Goal: Transaction & Acquisition: Purchase product/service

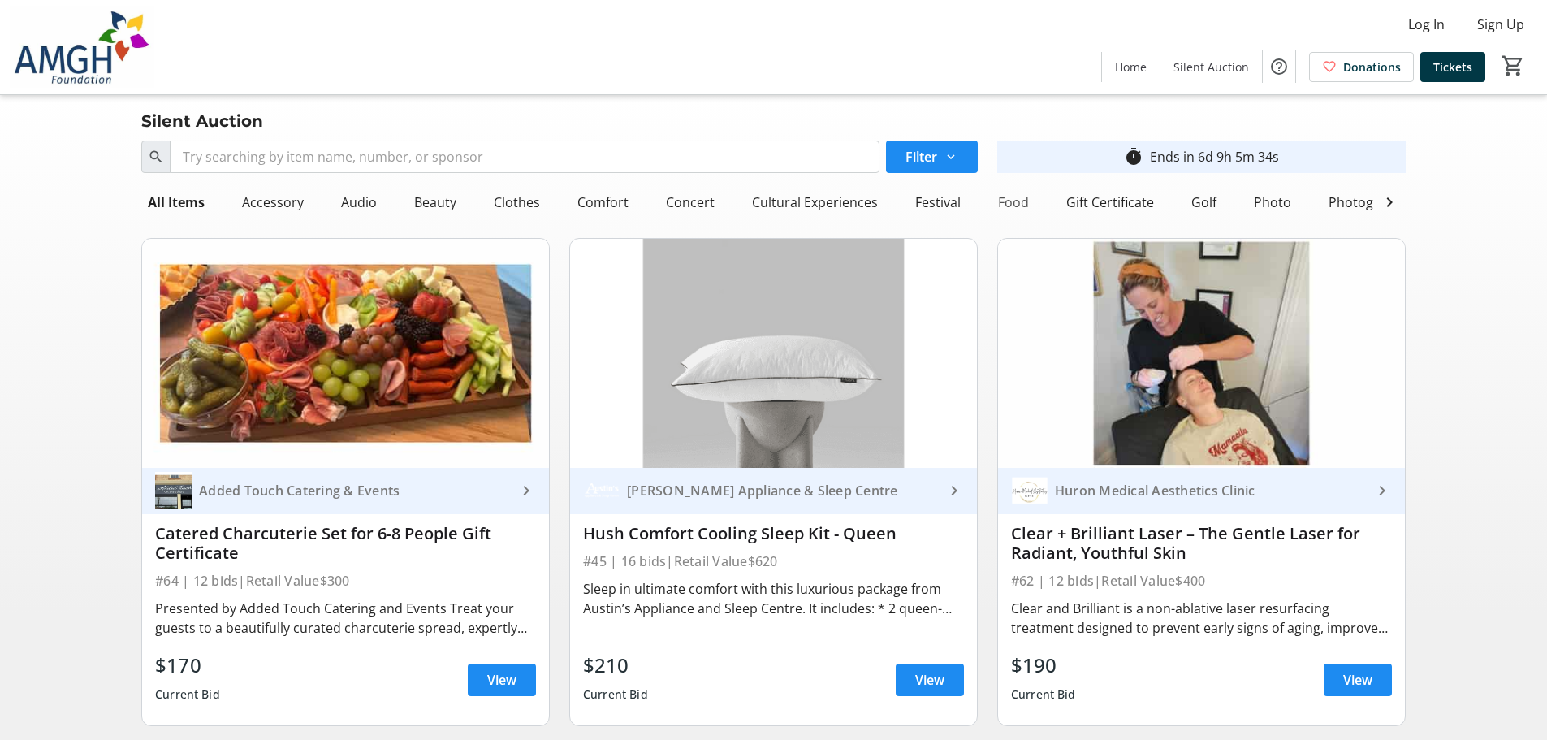
click at [1024, 200] on div "Food" at bounding box center [1014, 202] width 44 height 32
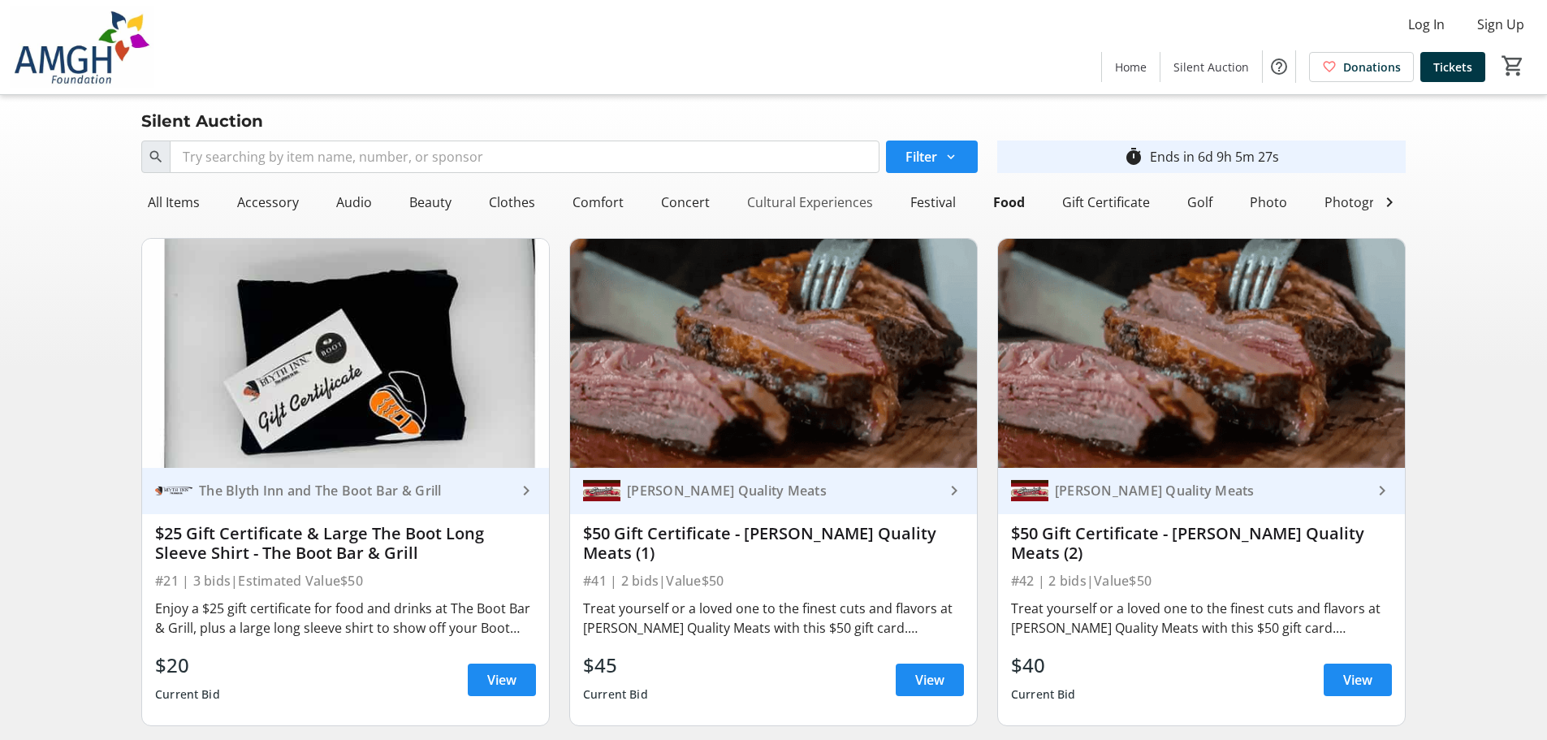
click at [806, 202] on div "Cultural Experiences" at bounding box center [810, 202] width 139 height 32
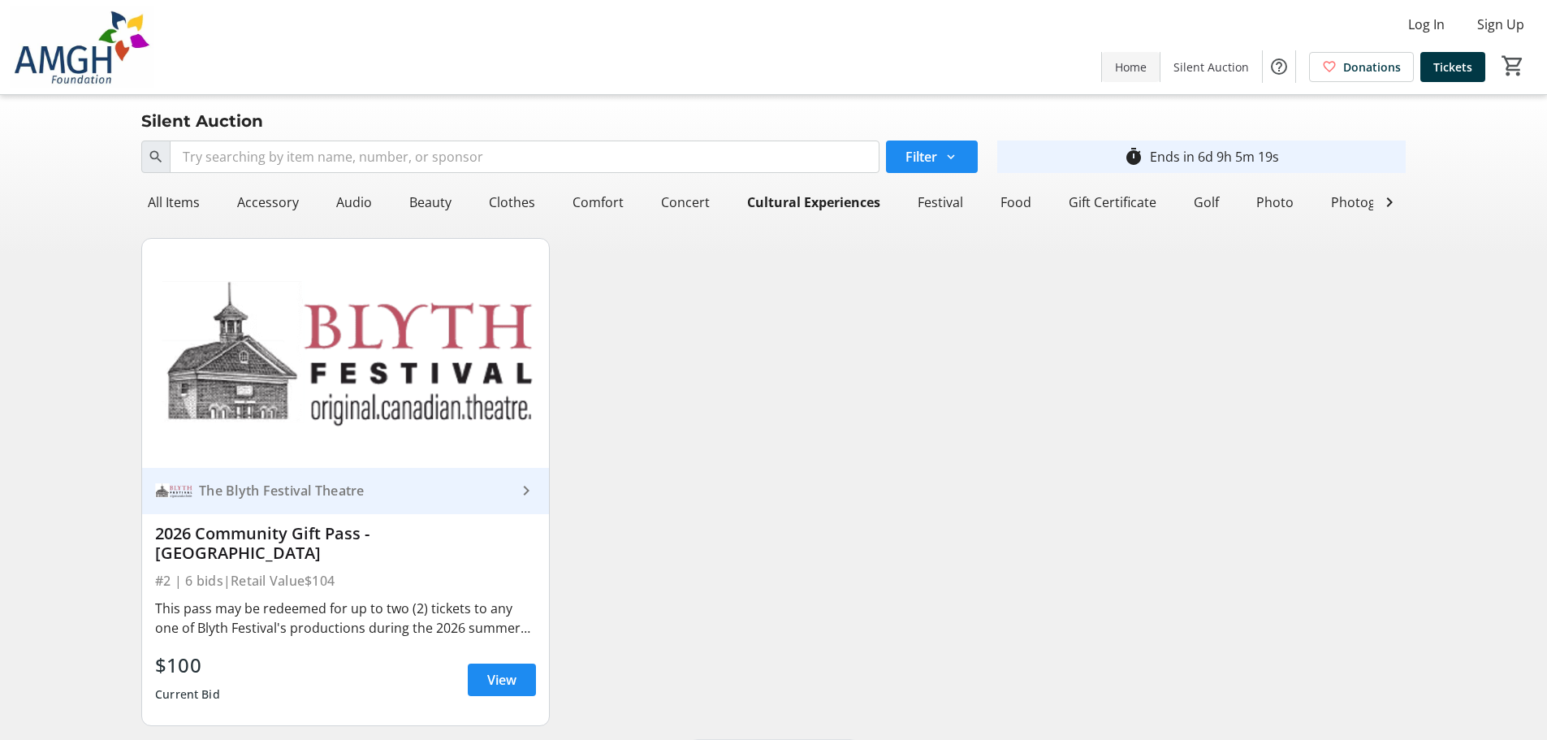
click at [1147, 67] on span "Home" at bounding box center [1131, 66] width 32 height 17
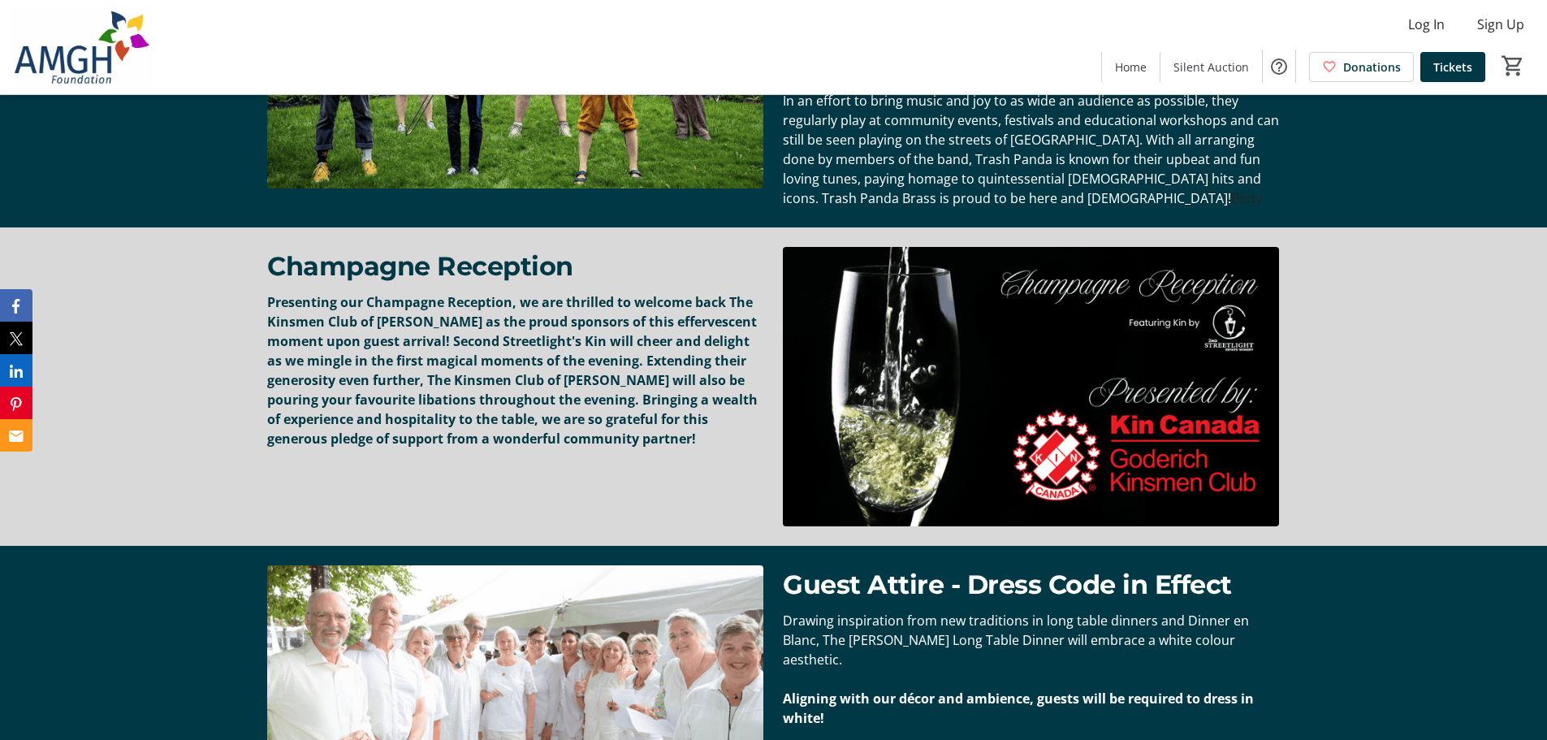
scroll to position [2761, 0]
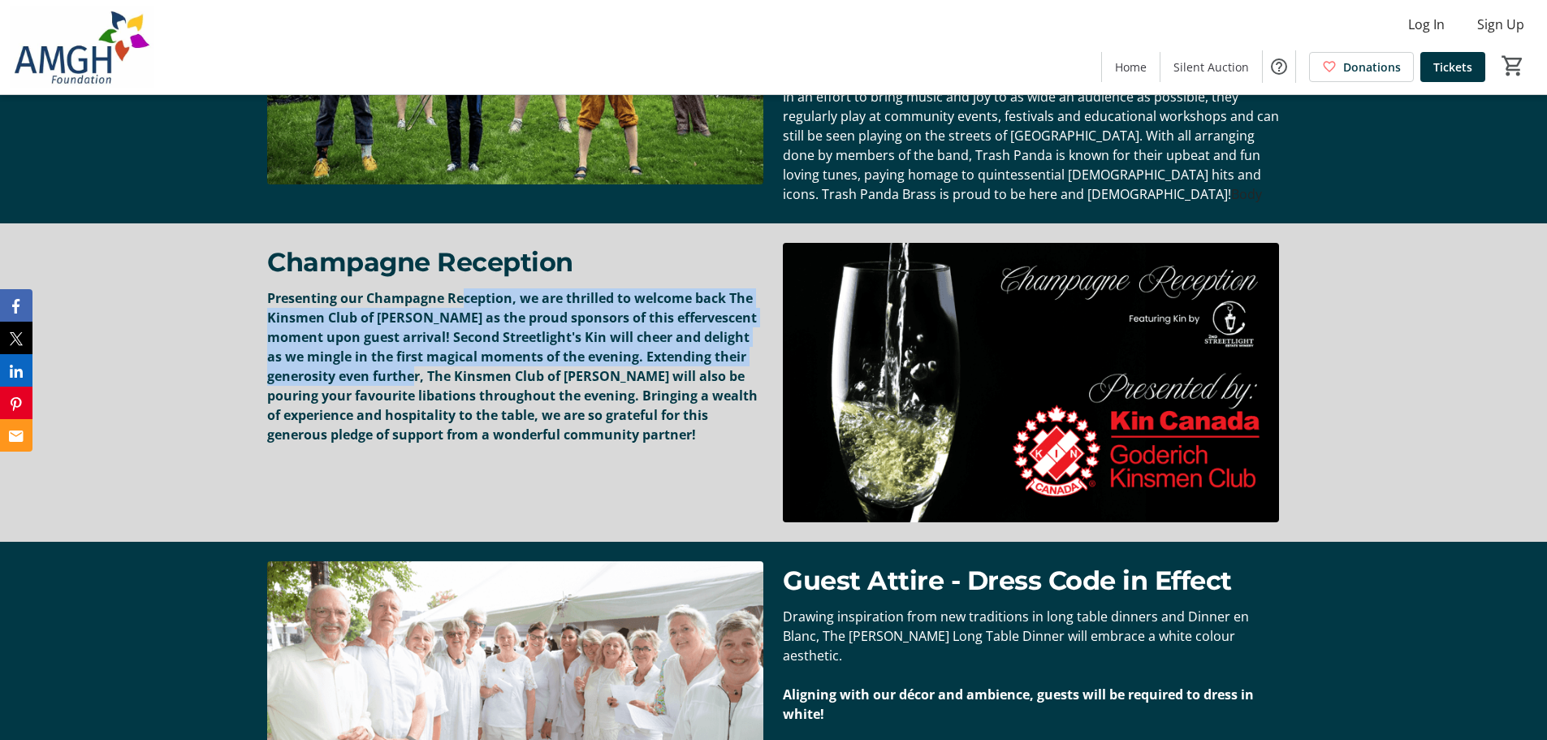
drag, startPoint x: 462, startPoint y: 296, endPoint x: 445, endPoint y: 371, distance: 76.6
click at [445, 371] on strong "Presenting our Champagne Reception, we are thrilled to welcome back The Kinsmen…" at bounding box center [512, 366] width 490 height 154
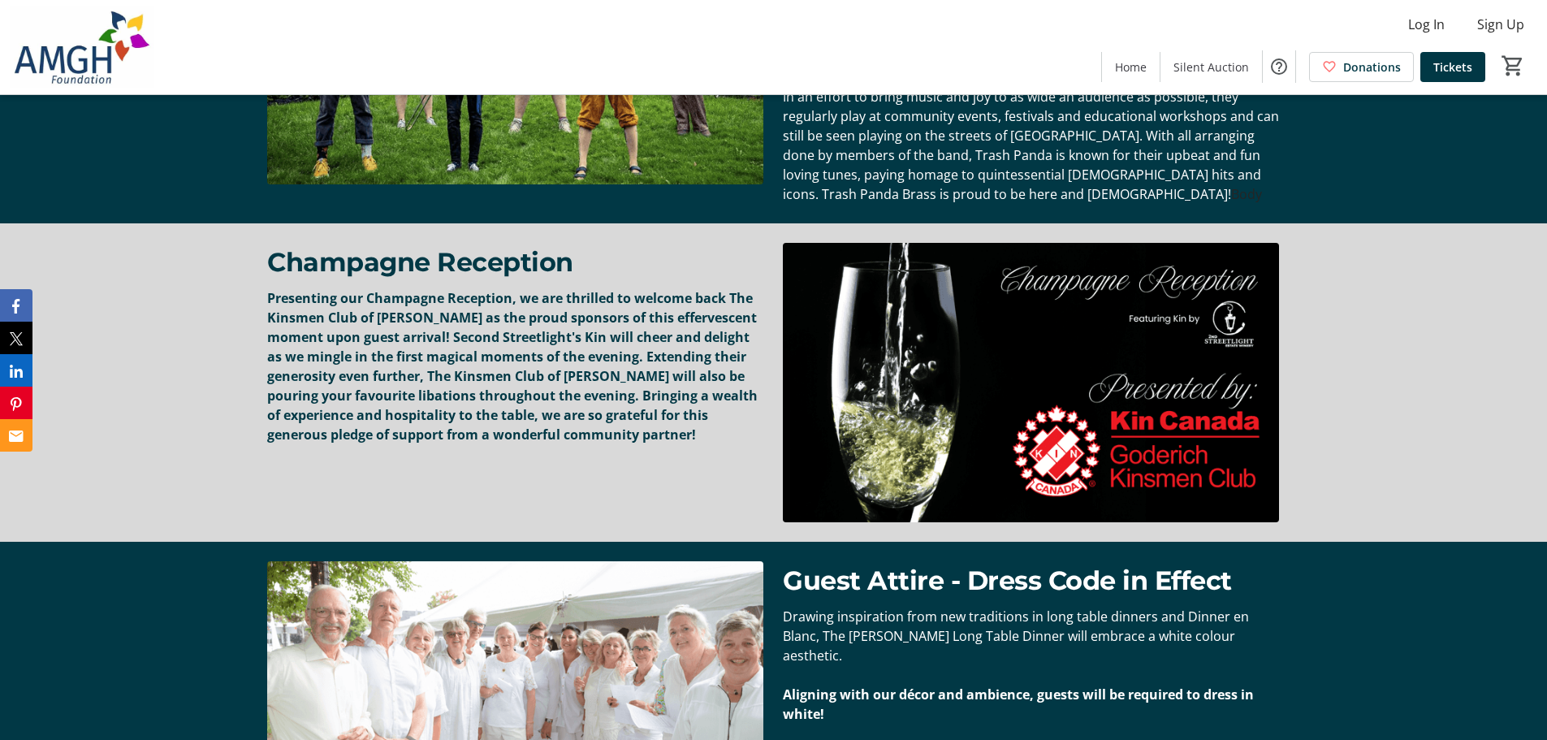
click at [449, 371] on strong "Presenting our Champagne Reception, we are thrilled to welcome back The Kinsmen…" at bounding box center [512, 366] width 490 height 154
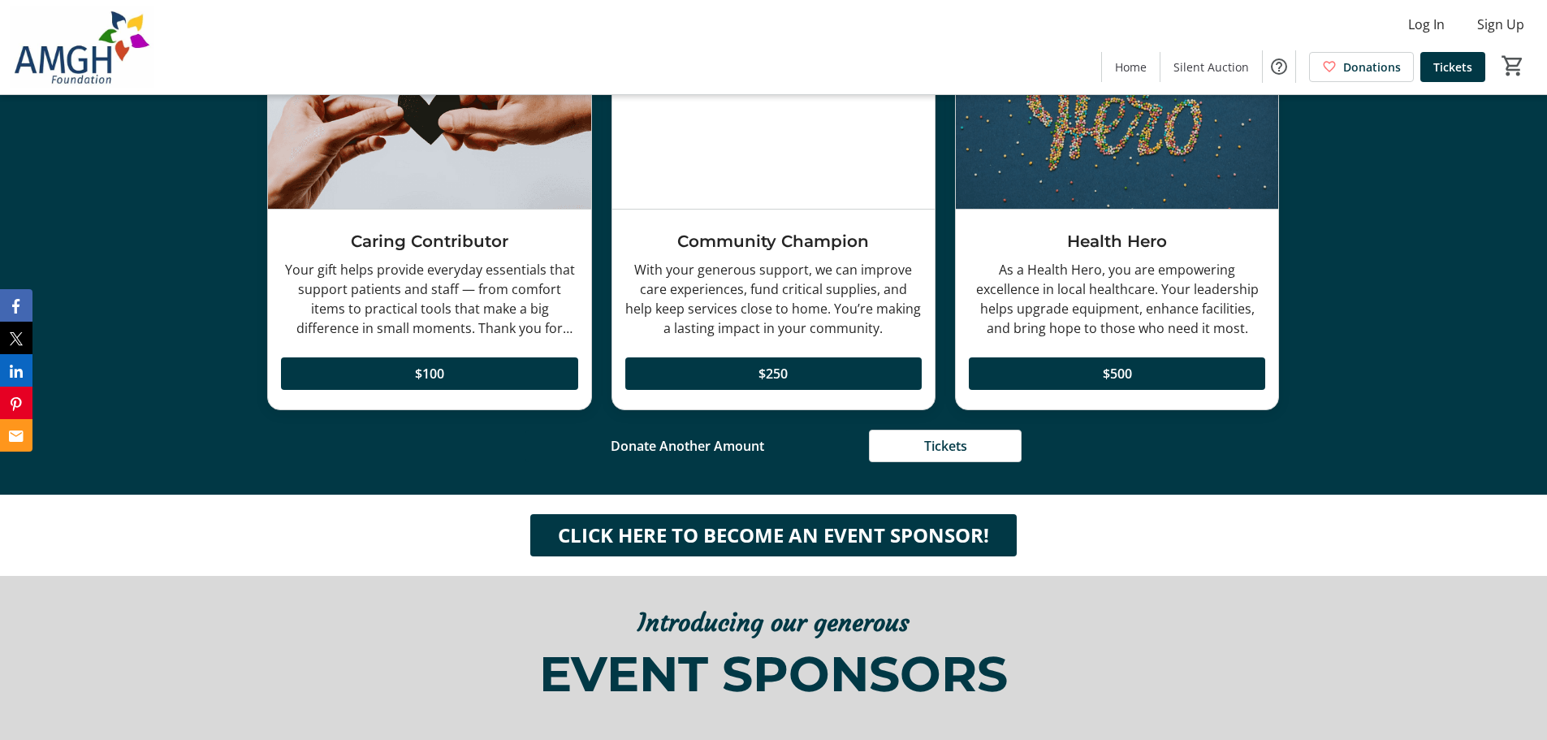
scroll to position [4142, 0]
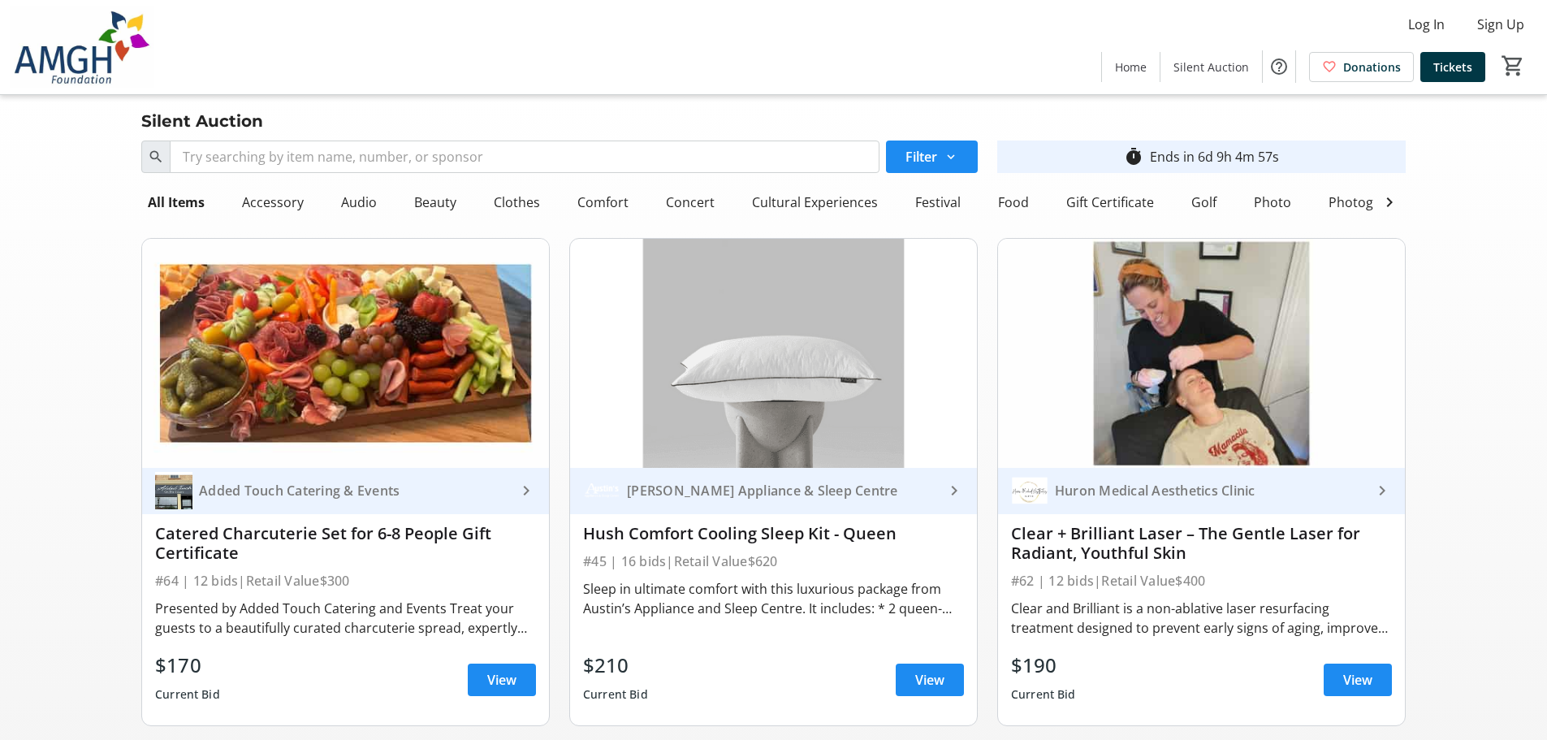
click at [349, 149] on div "Search Filter timer_outline Ends in 6d 9h 4m 57s" at bounding box center [774, 156] width 1284 height 45
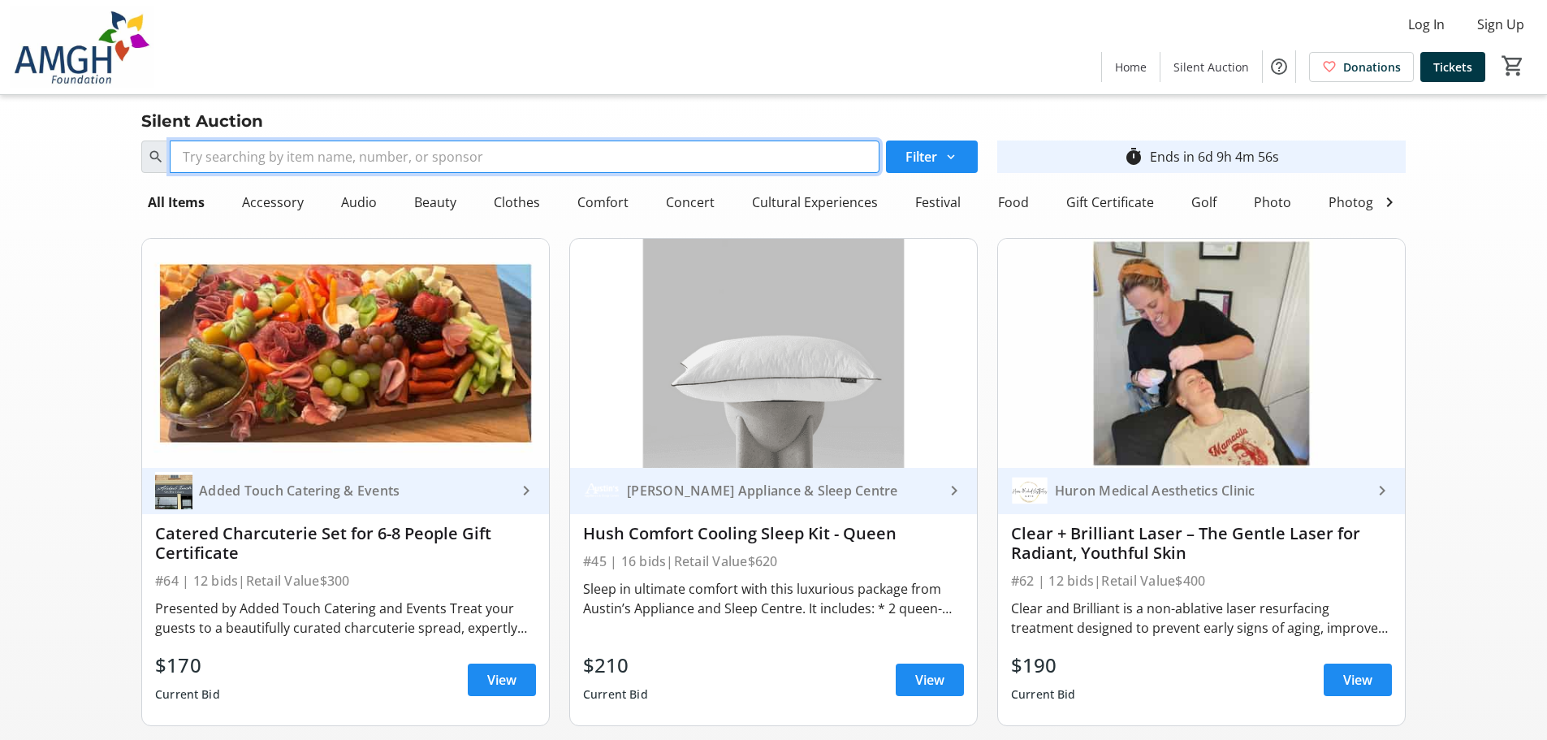
click at [348, 153] on input "Search" at bounding box center [525, 156] width 710 height 32
type input "cow"
